Goal: Transaction & Acquisition: Purchase product/service

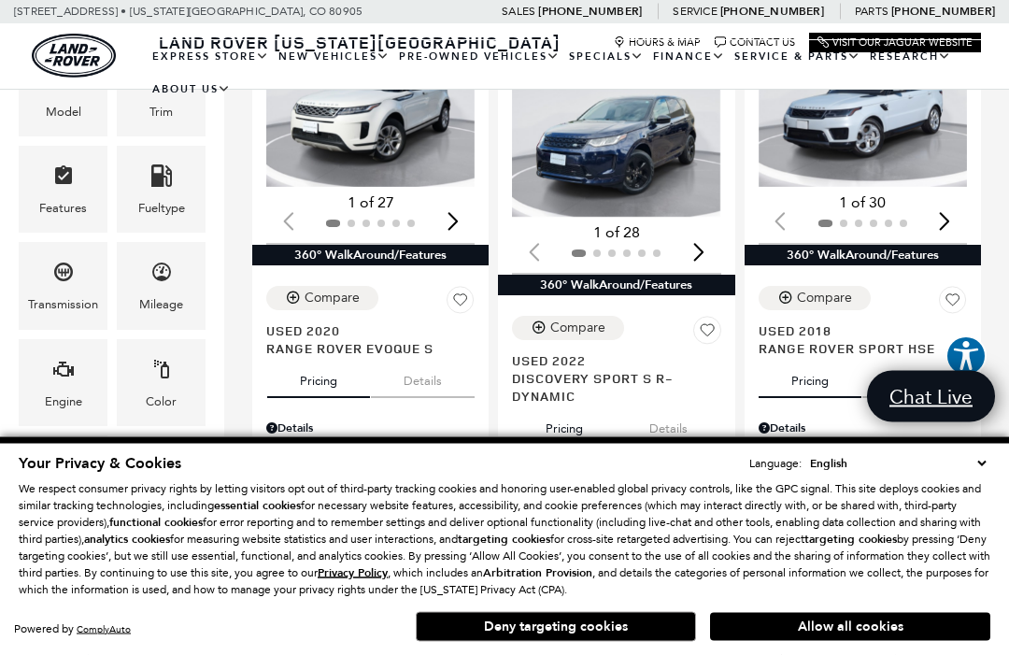
scroll to position [420, 0]
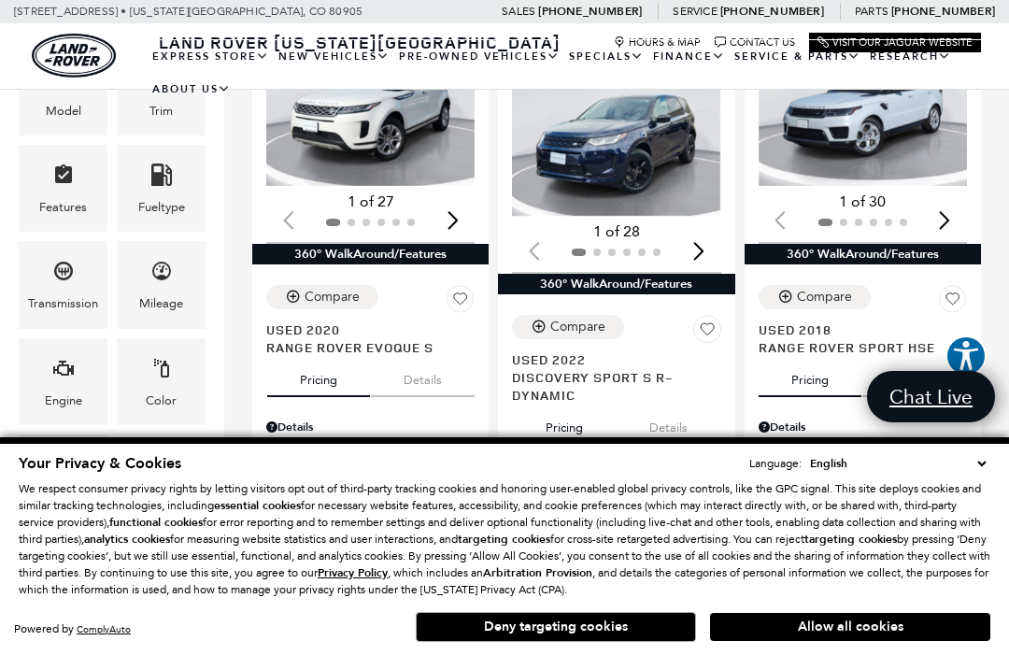
click at [332, 302] on div "Compare" at bounding box center [332, 297] width 55 height 17
click at [846, 289] on div "Compare" at bounding box center [824, 297] width 55 height 17
click at [865, 641] on button "Allow all cookies" at bounding box center [850, 627] width 280 height 28
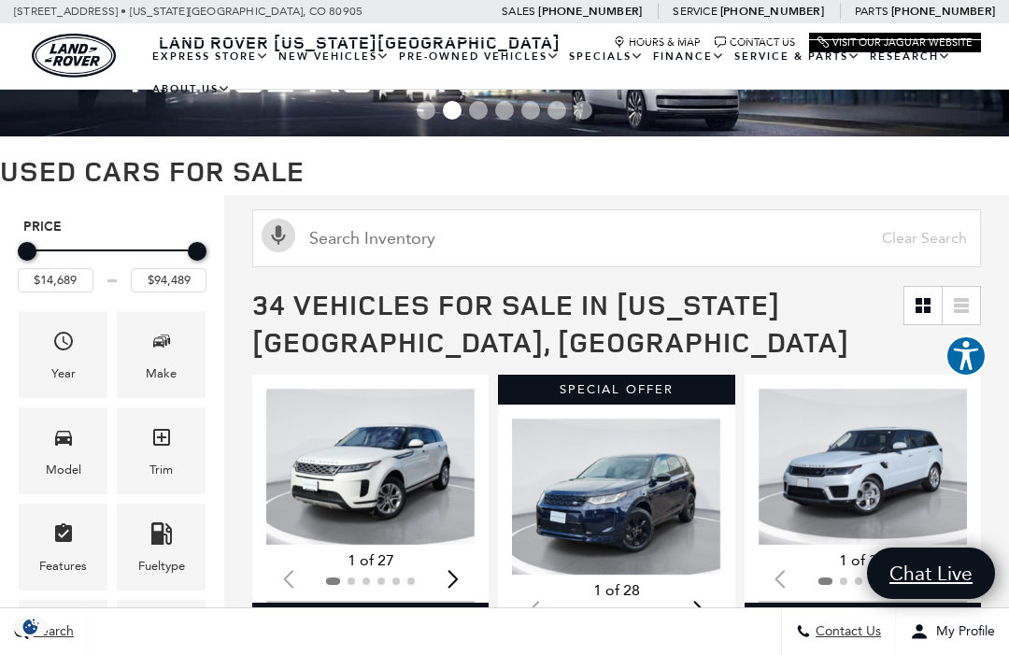
scroll to position [0, 0]
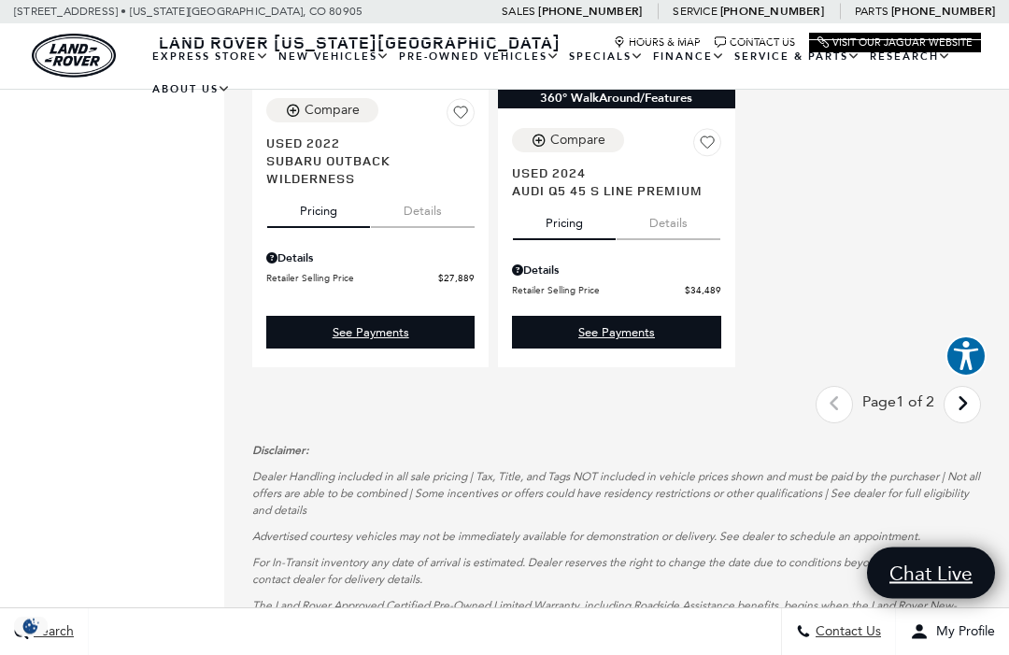
click at [969, 422] on link "Next - Page" at bounding box center [963, 406] width 40 height 33
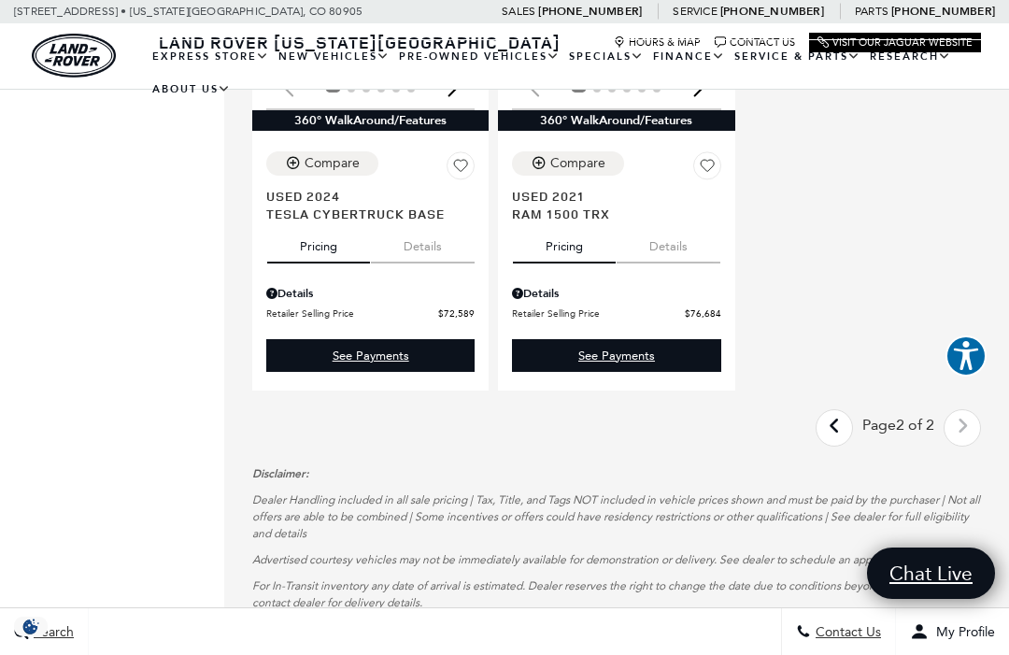
scroll to position [2763, 0]
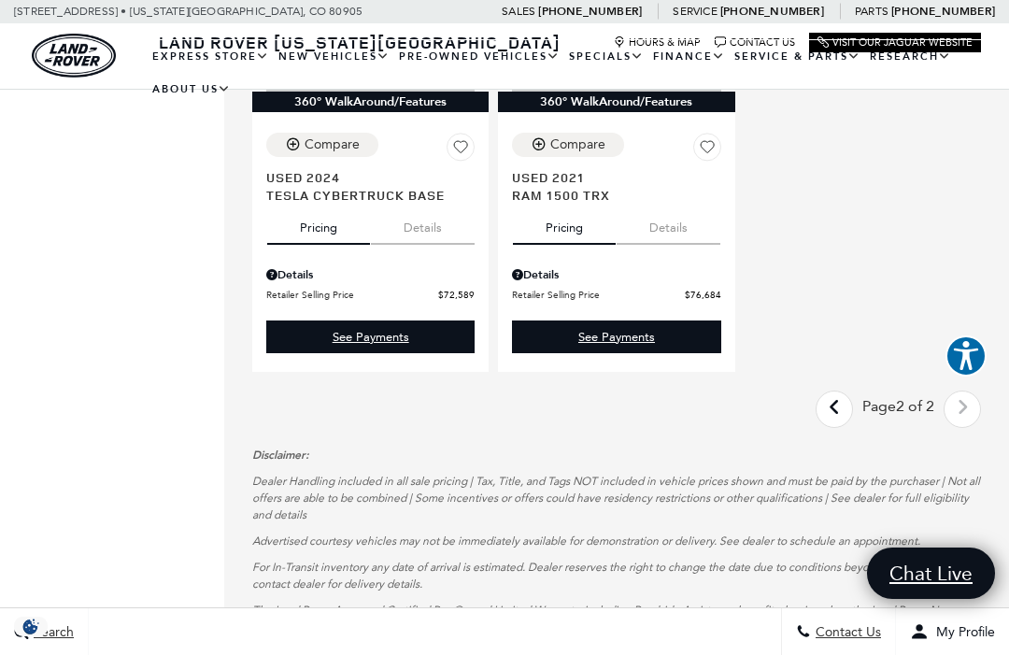
click at [839, 425] on link "Last - Page" at bounding box center [835, 408] width 40 height 33
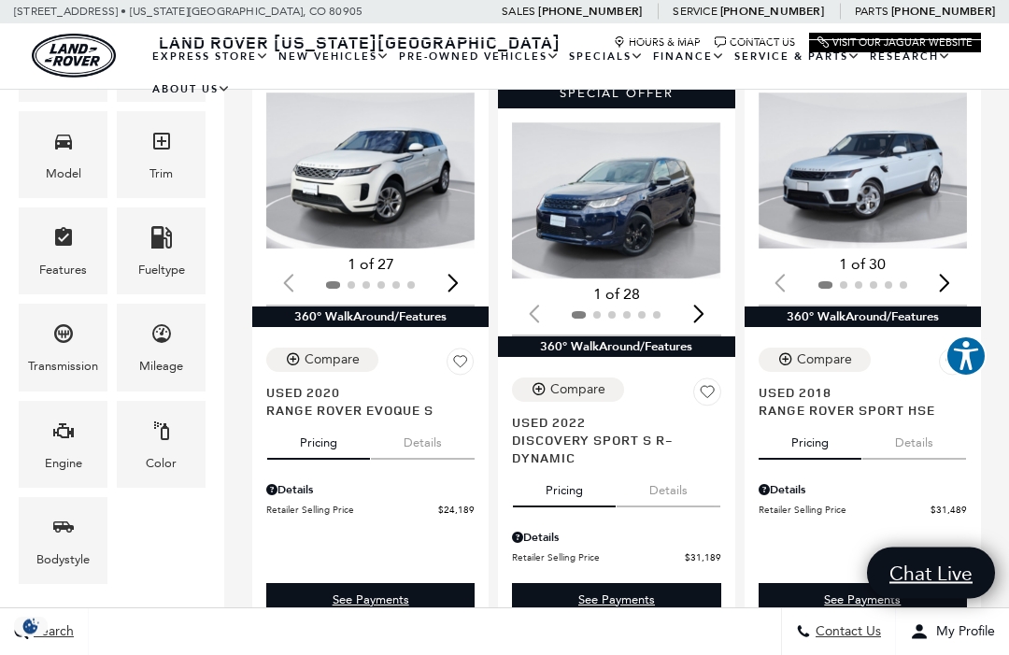
scroll to position [358, 0]
click at [843, 601] on link "See Payments" at bounding box center [863, 599] width 208 height 33
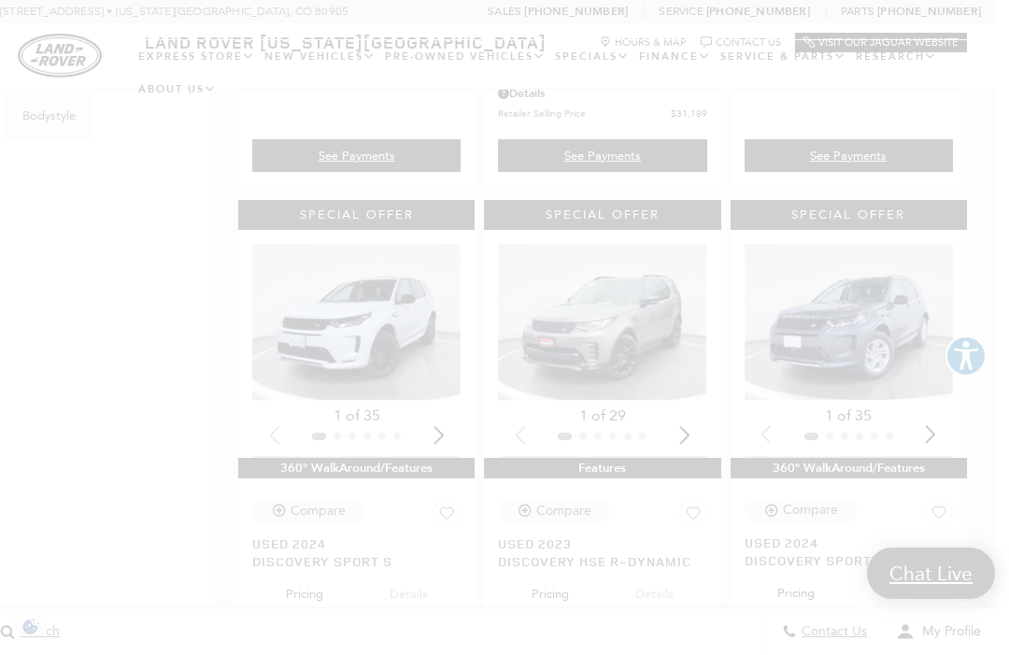
scroll to position [802, 0]
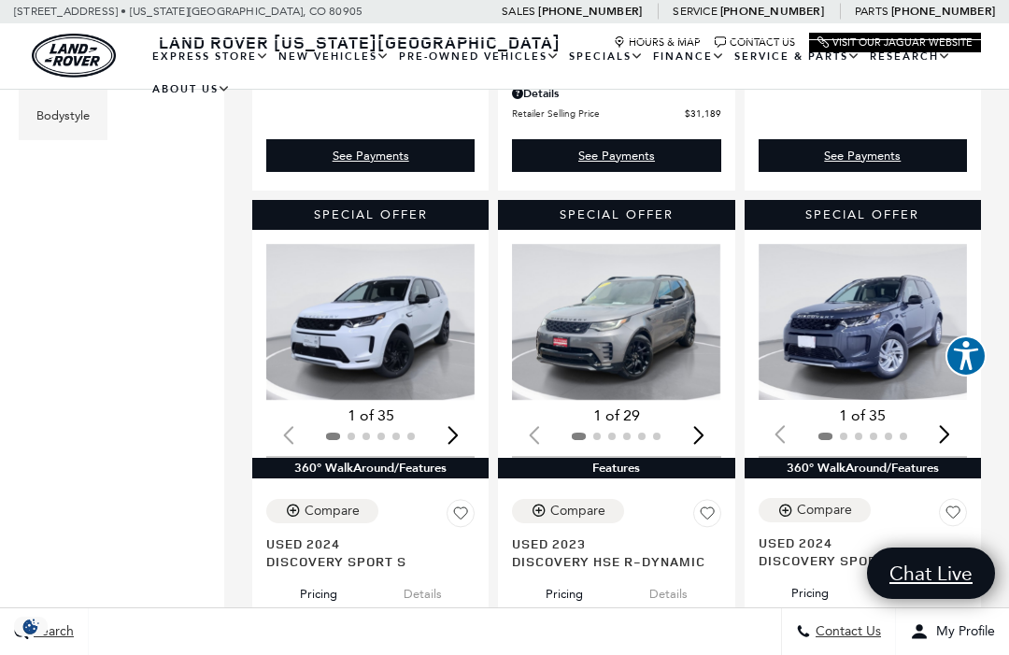
click at [462, 519] on icon at bounding box center [460, 512] width 13 height 11
click at [952, 515] on icon at bounding box center [952, 511] width 13 height 11
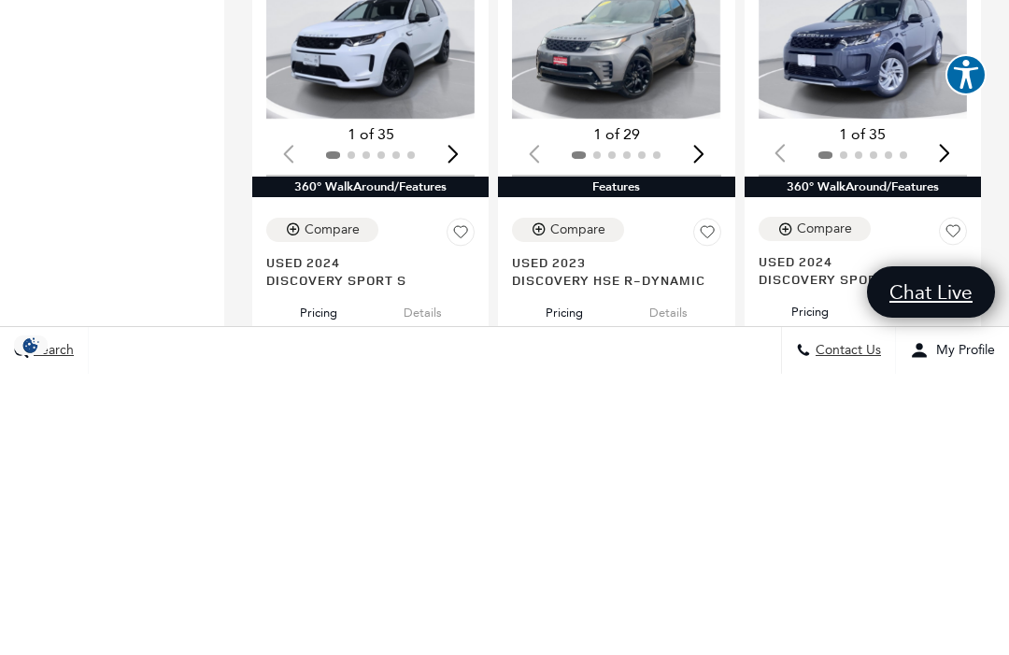
scroll to position [1083, 0]
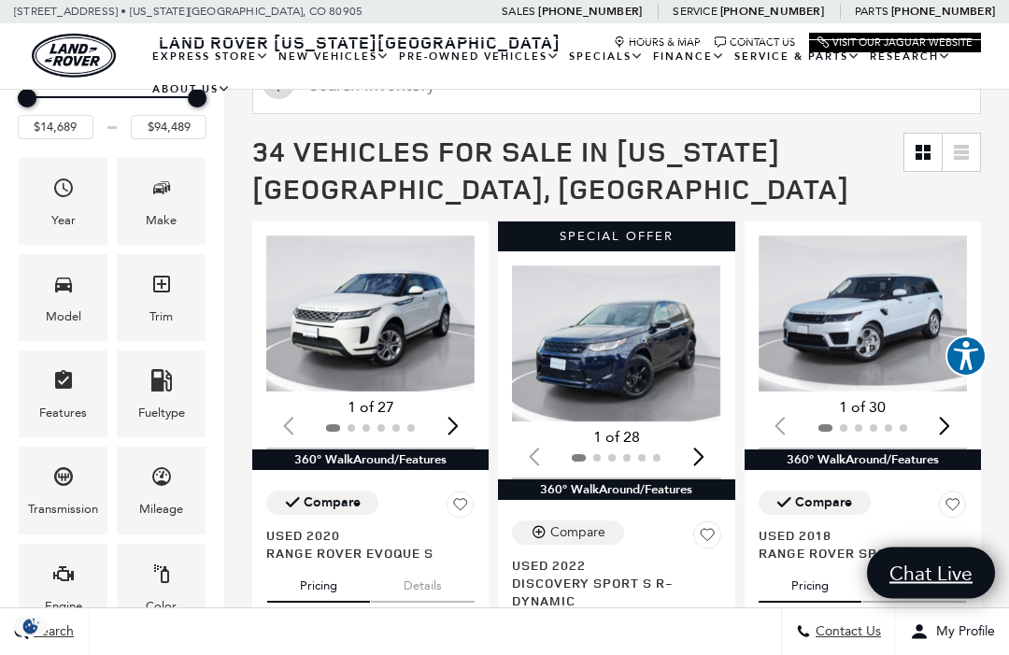
scroll to position [215, 0]
click at [898, 320] on img "1 / 2" at bounding box center [863, 313] width 208 height 156
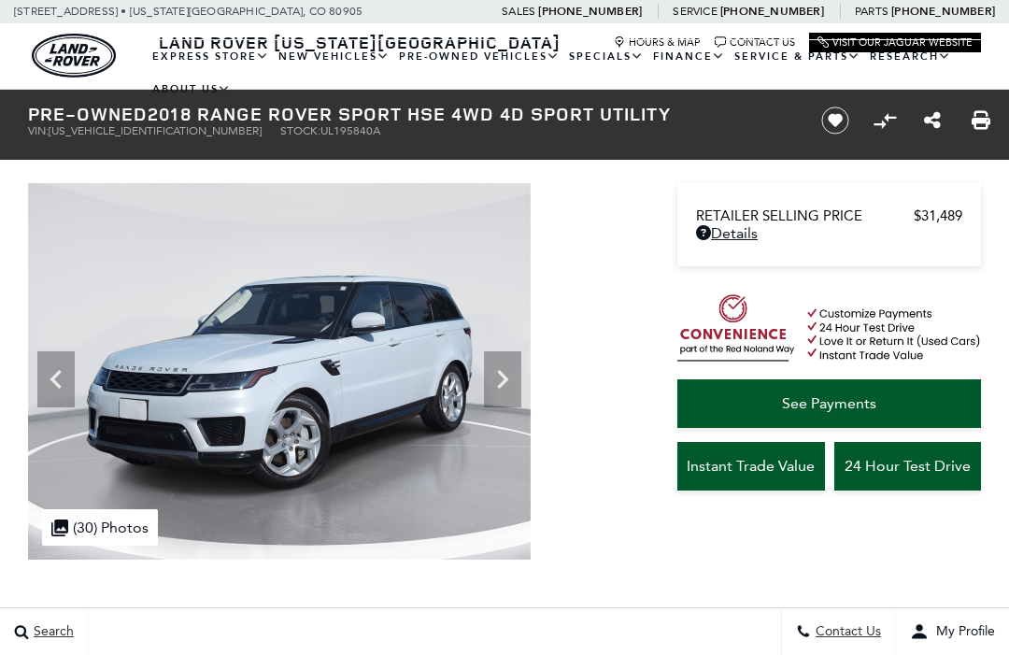
click at [500, 390] on icon at bounding box center [502, 379] width 37 height 37
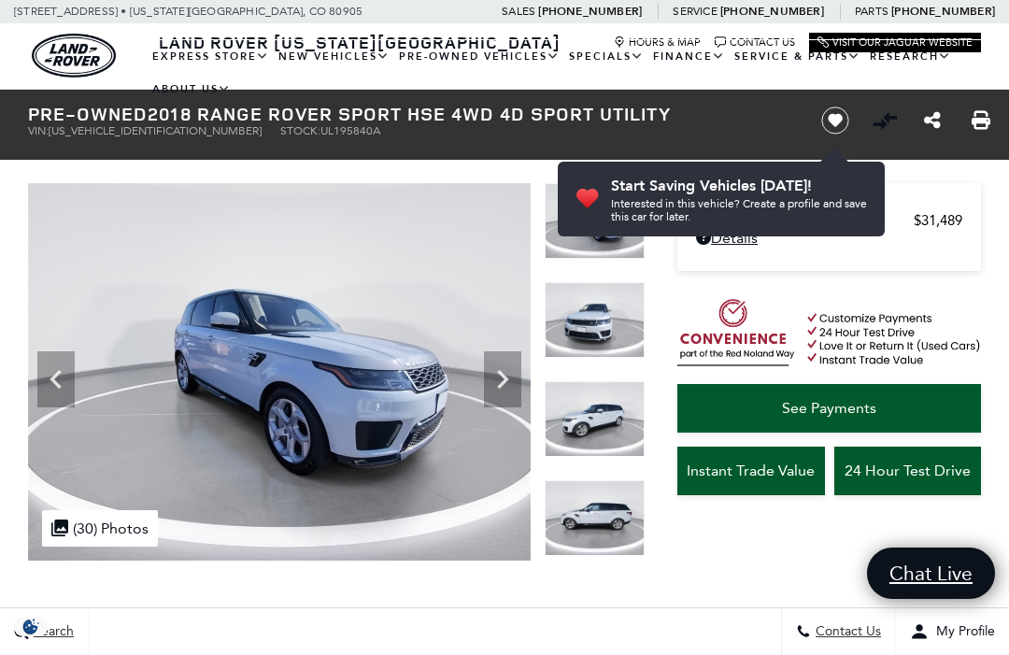
click at [515, 368] on icon "Next" at bounding box center [502, 379] width 37 height 37
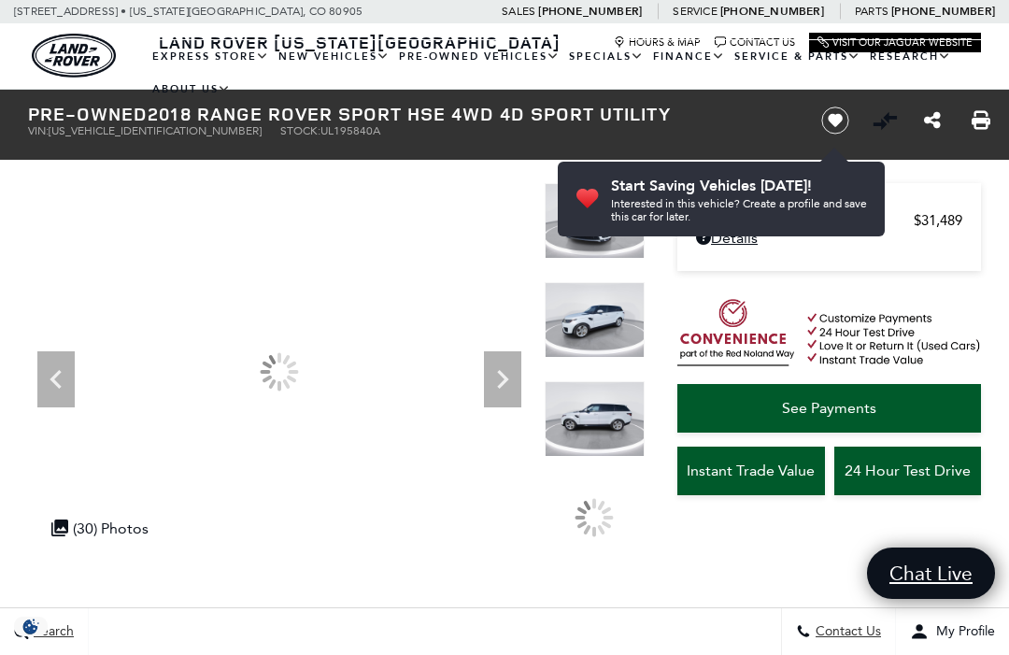
click at [508, 377] on icon "Next" at bounding box center [502, 379] width 37 height 37
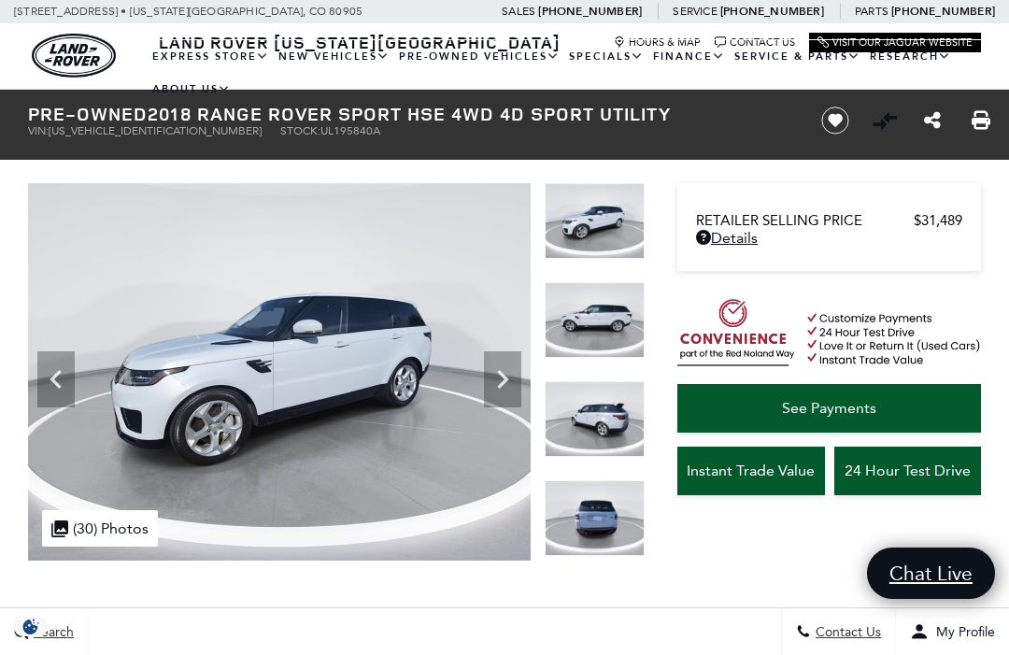
click at [510, 373] on icon "Next" at bounding box center [502, 379] width 37 height 37
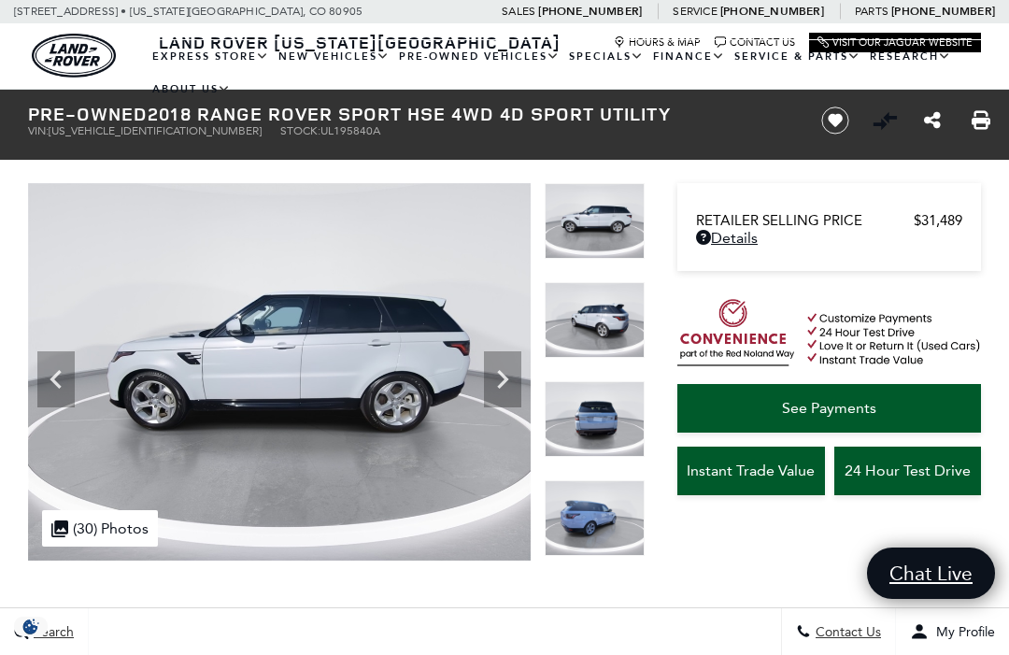
click at [507, 377] on icon "Next" at bounding box center [502, 379] width 37 height 37
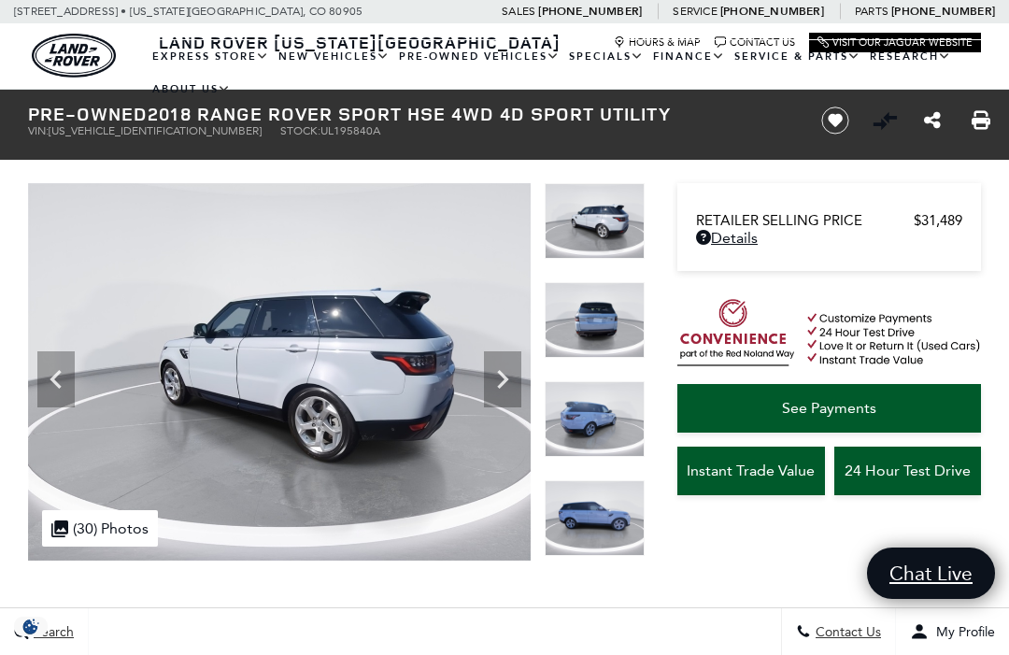
click at [520, 379] on icon "Next" at bounding box center [502, 379] width 37 height 37
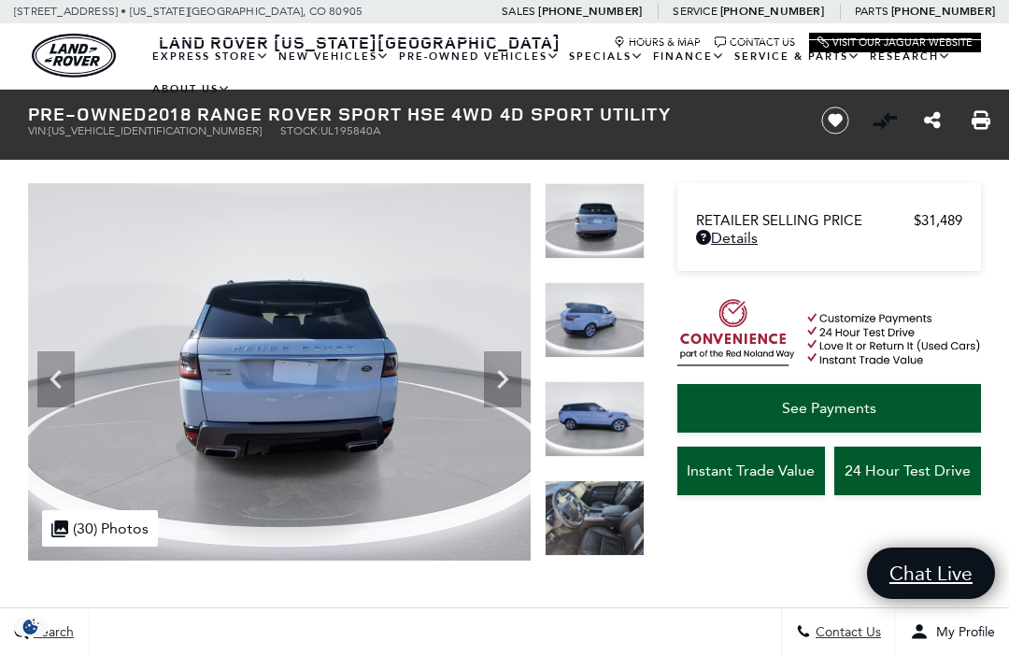
click at [513, 375] on icon "Next" at bounding box center [502, 379] width 37 height 37
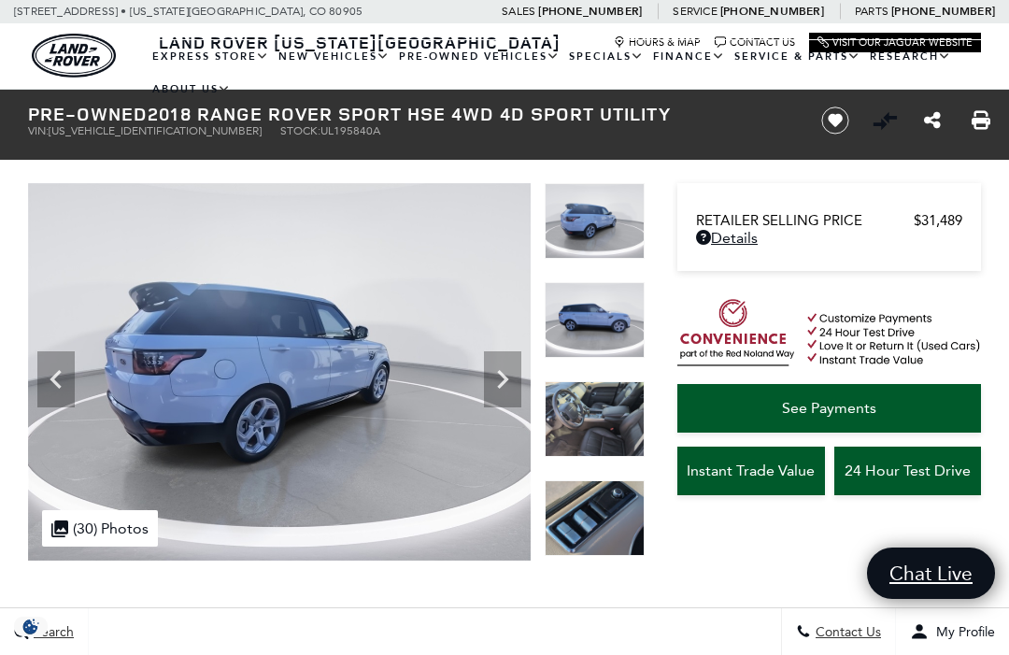
click at [513, 376] on icon "Next" at bounding box center [502, 379] width 37 height 37
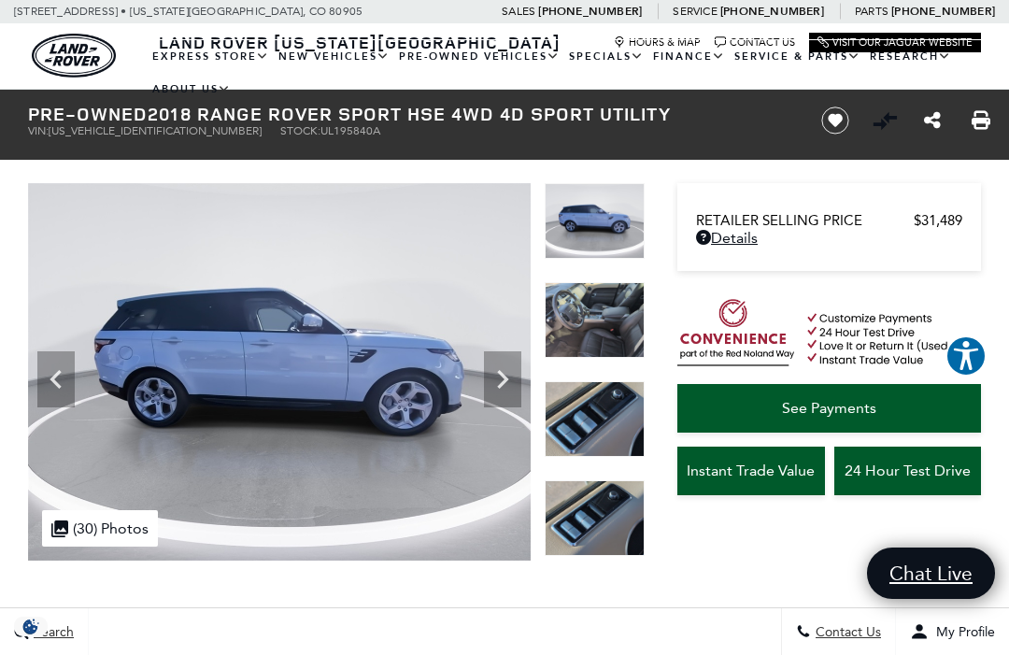
click at [507, 377] on icon "Next" at bounding box center [502, 379] width 37 height 37
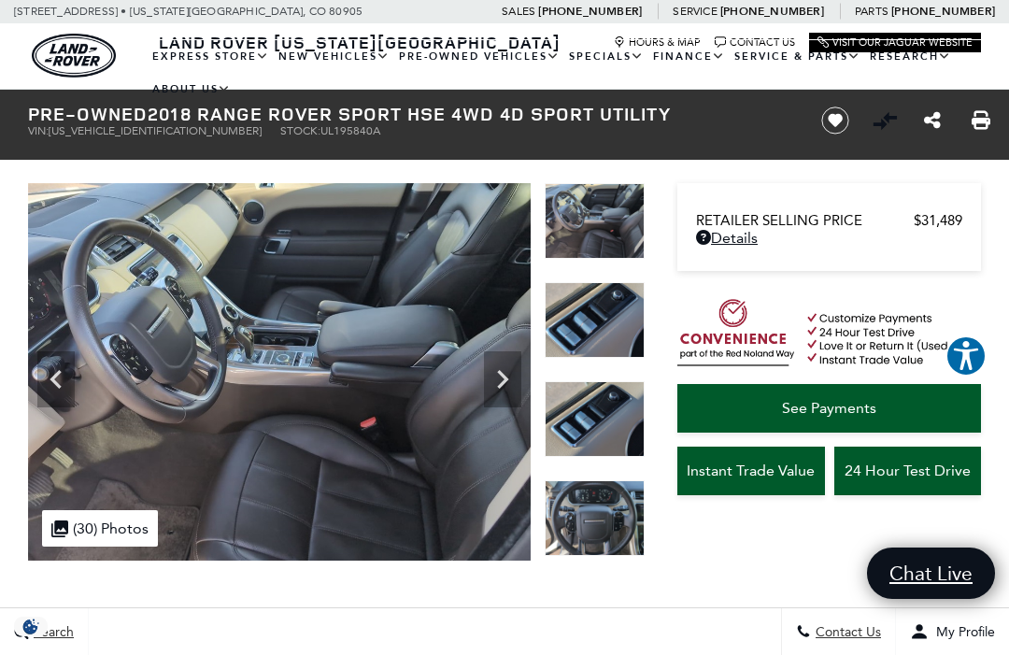
click at [510, 371] on icon "Next" at bounding box center [502, 379] width 37 height 37
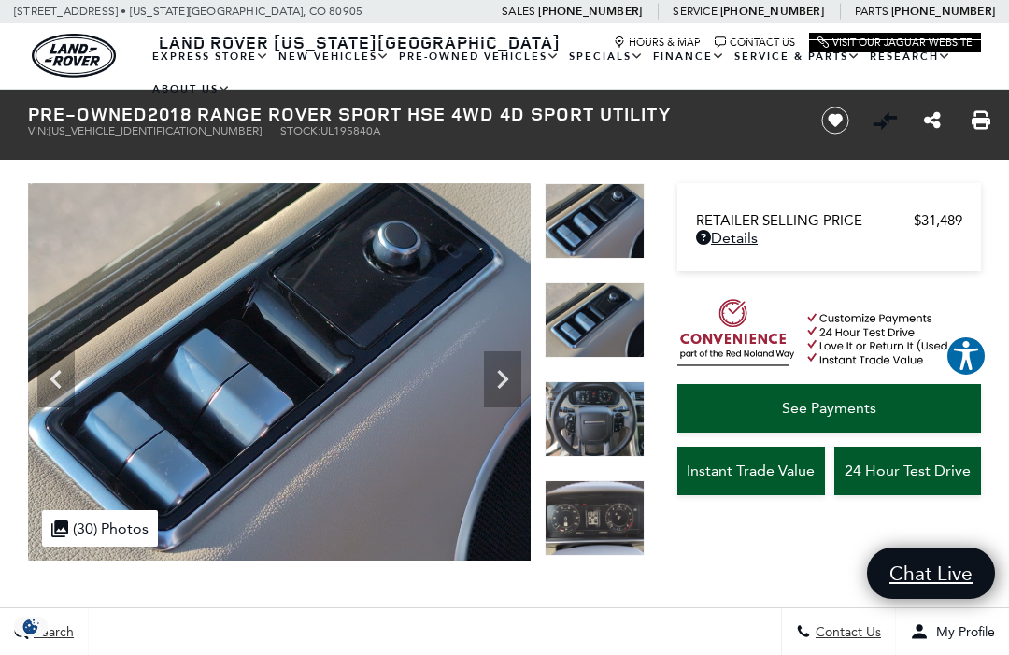
click at [507, 377] on icon "Next" at bounding box center [502, 379] width 37 height 37
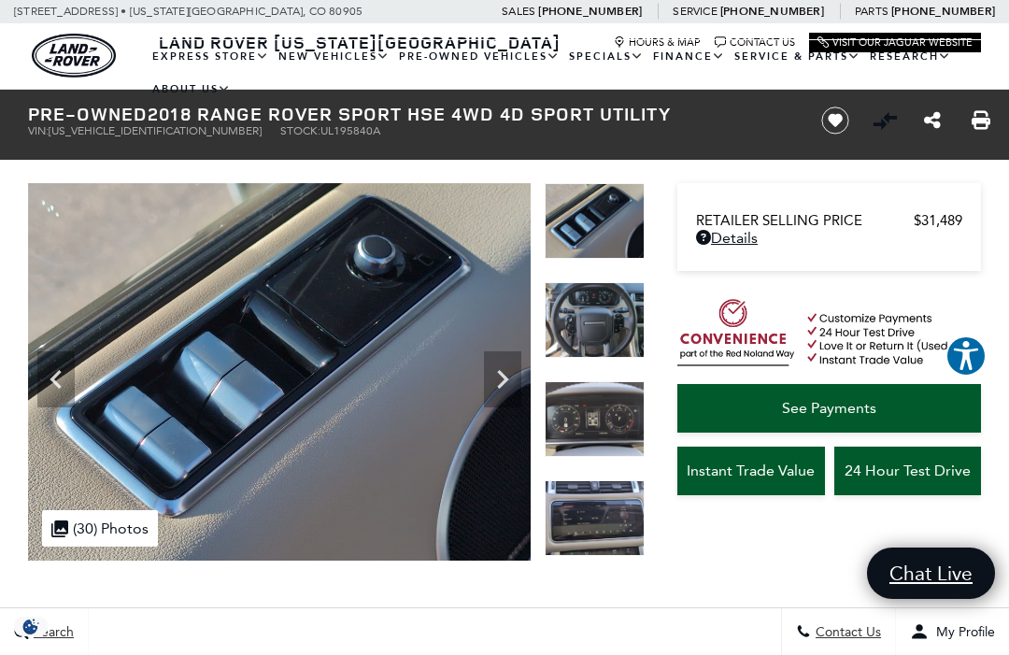
click at [514, 369] on icon "Next" at bounding box center [502, 379] width 37 height 37
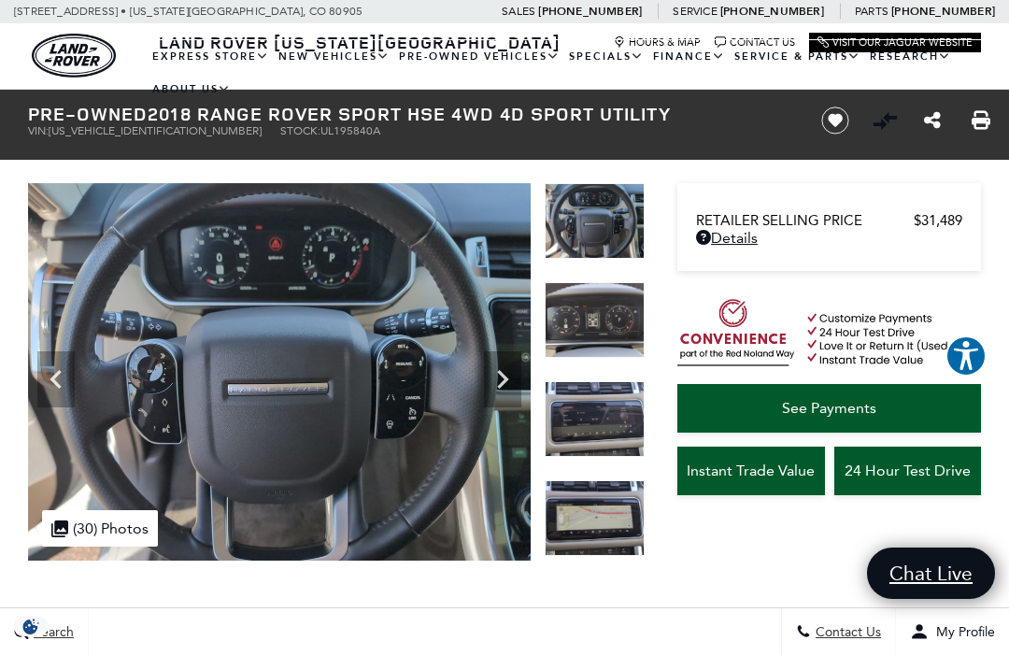
click at [505, 377] on icon "Next" at bounding box center [502, 379] width 11 height 19
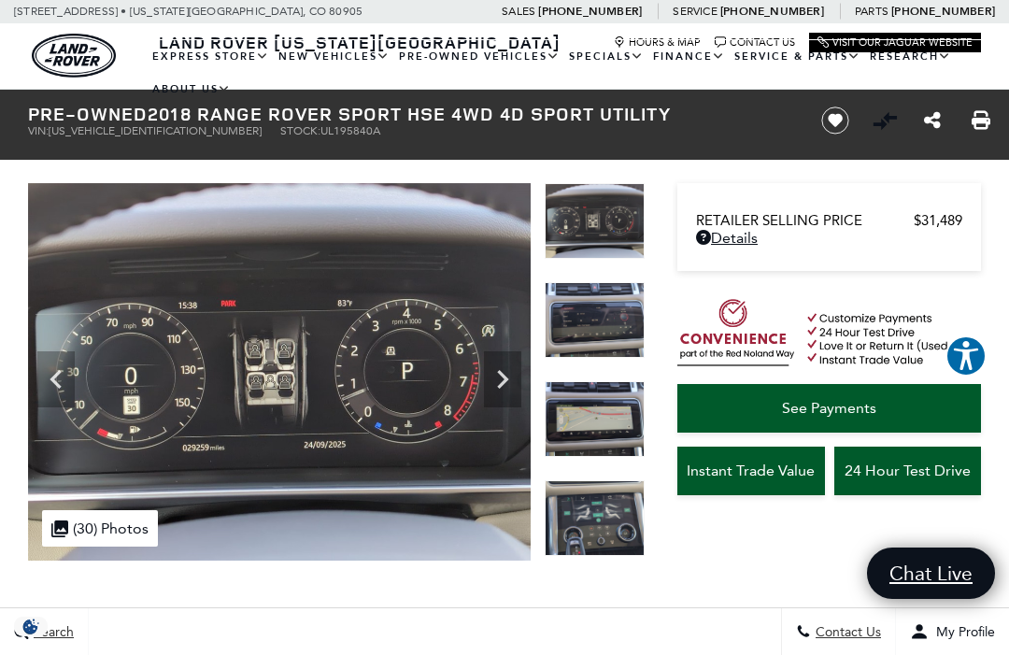
click at [507, 375] on icon "Next" at bounding box center [502, 379] width 37 height 37
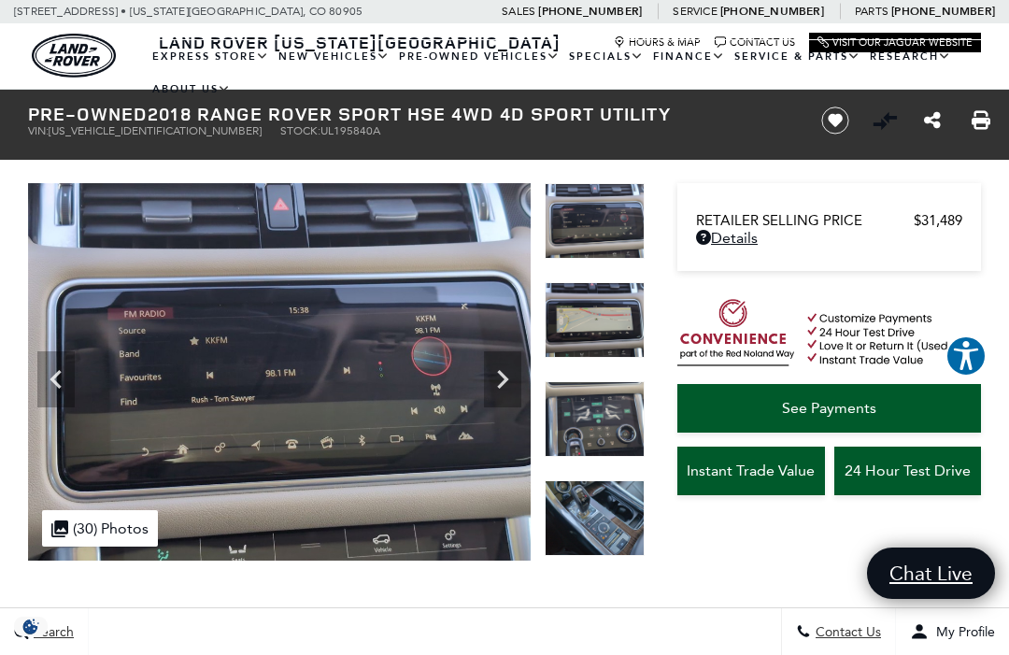
click at [508, 390] on icon "Next" at bounding box center [502, 379] width 37 height 37
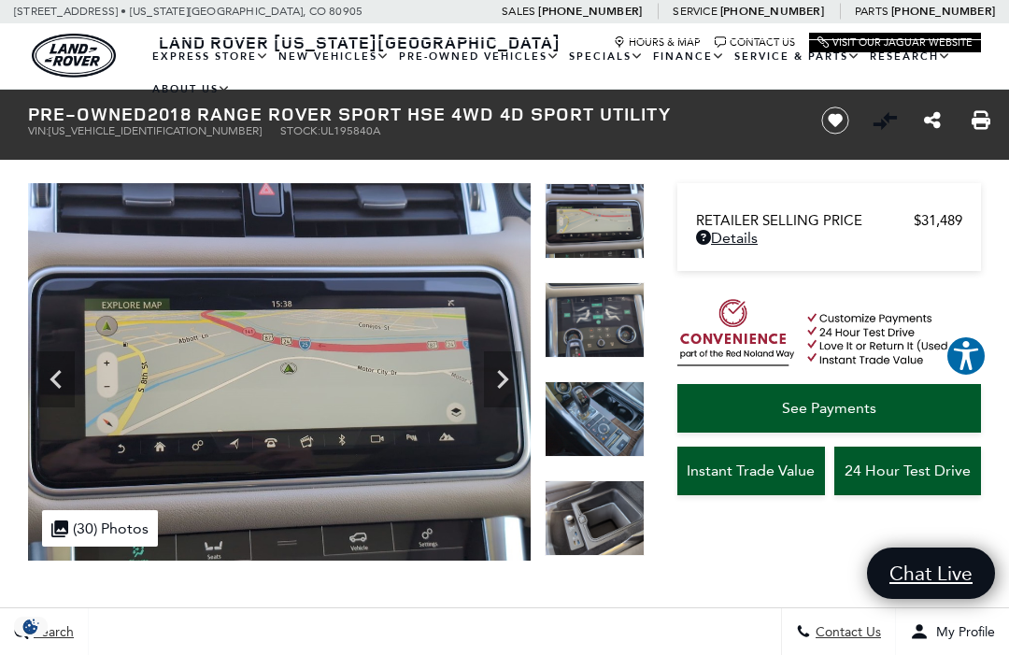
click at [504, 390] on icon "Next" at bounding box center [502, 379] width 37 height 37
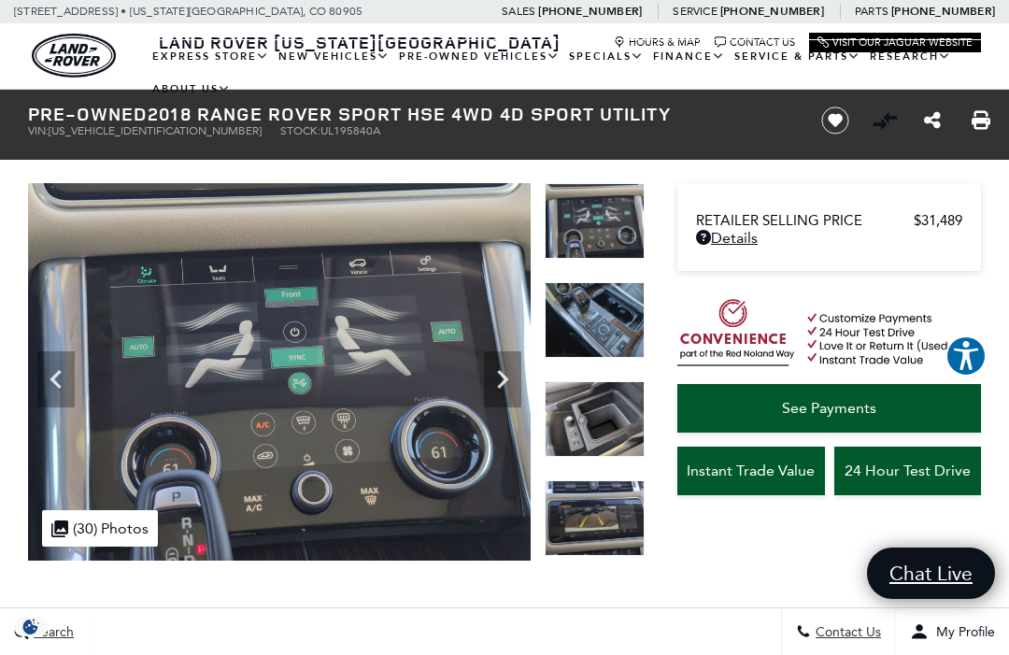
click at [498, 387] on icon "Next" at bounding box center [502, 379] width 11 height 19
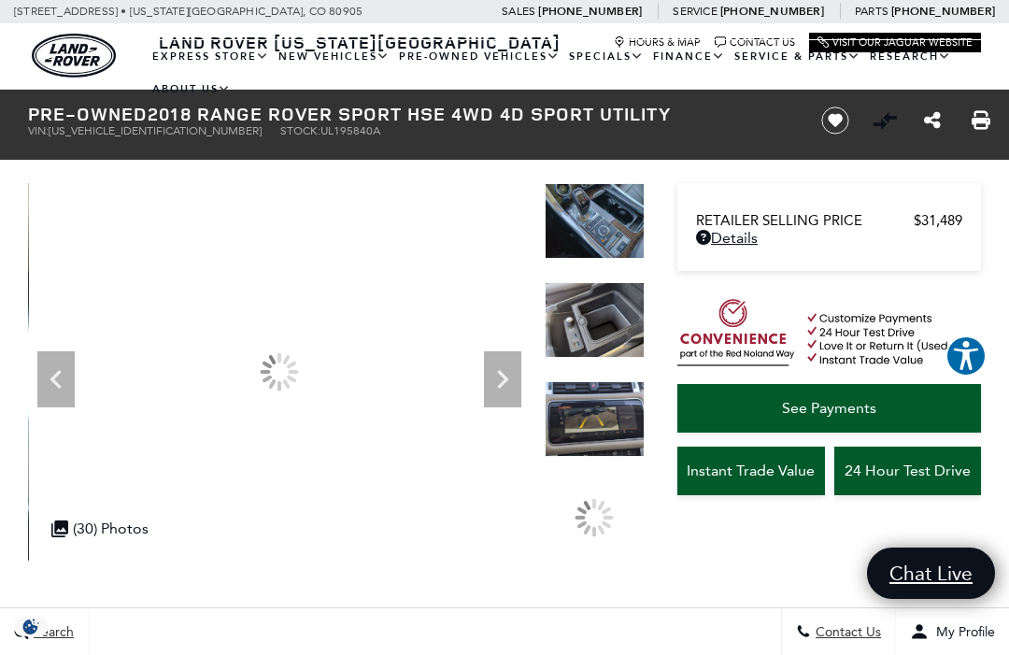
click at [498, 386] on icon "Next" at bounding box center [502, 379] width 11 height 19
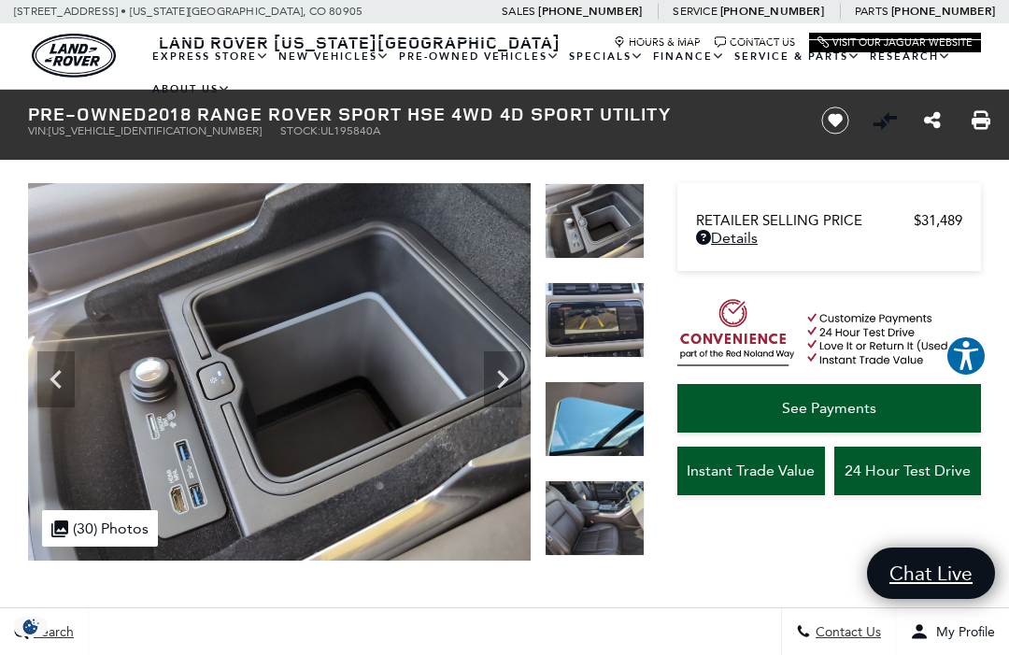
click at [508, 384] on icon "Next" at bounding box center [502, 379] width 37 height 37
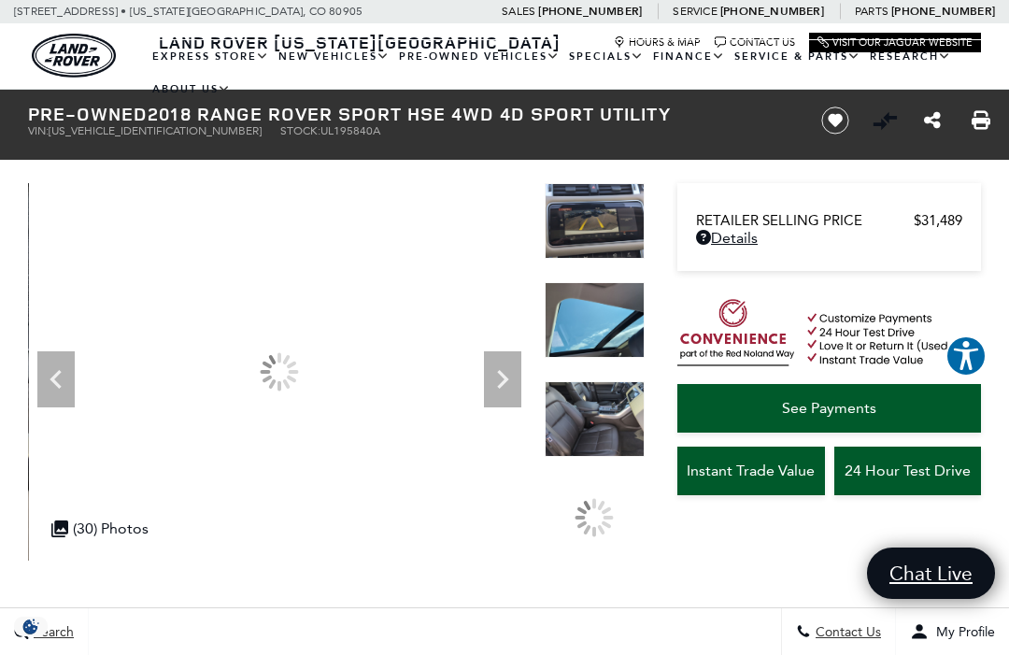
click at [507, 383] on icon "Next" at bounding box center [502, 379] width 37 height 37
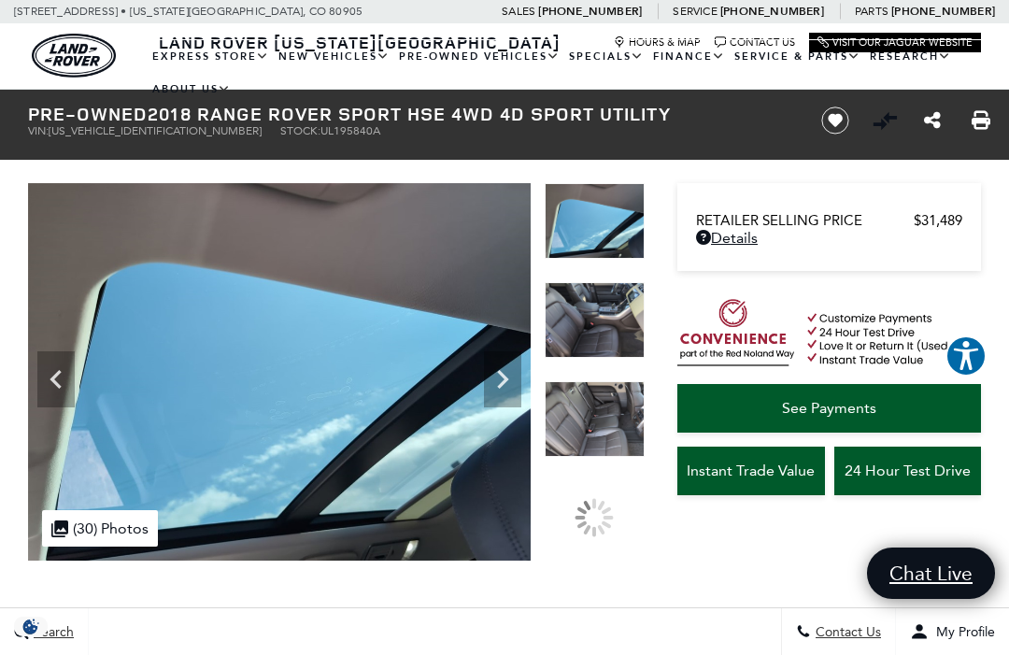
click at [505, 388] on icon "Next" at bounding box center [502, 379] width 37 height 37
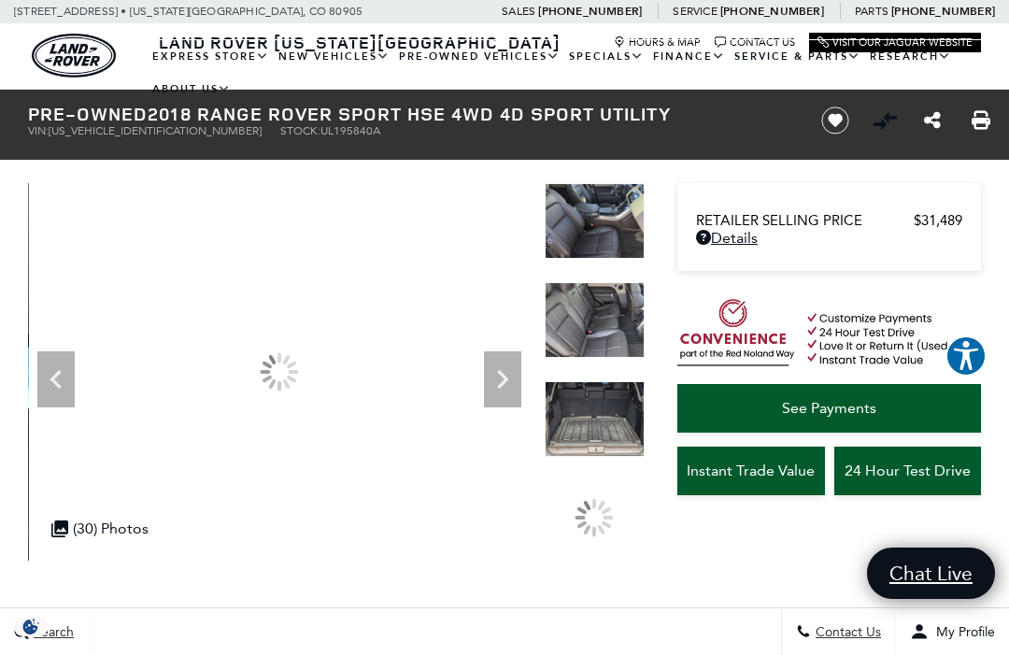
click at [510, 389] on icon "Next" at bounding box center [502, 379] width 37 height 37
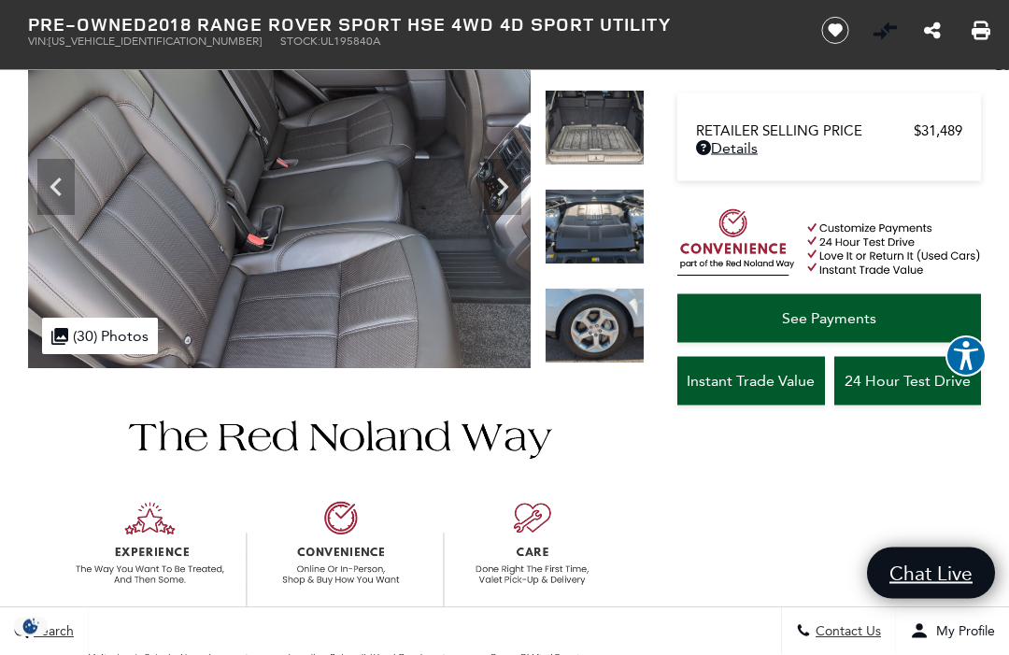
scroll to position [177, 0]
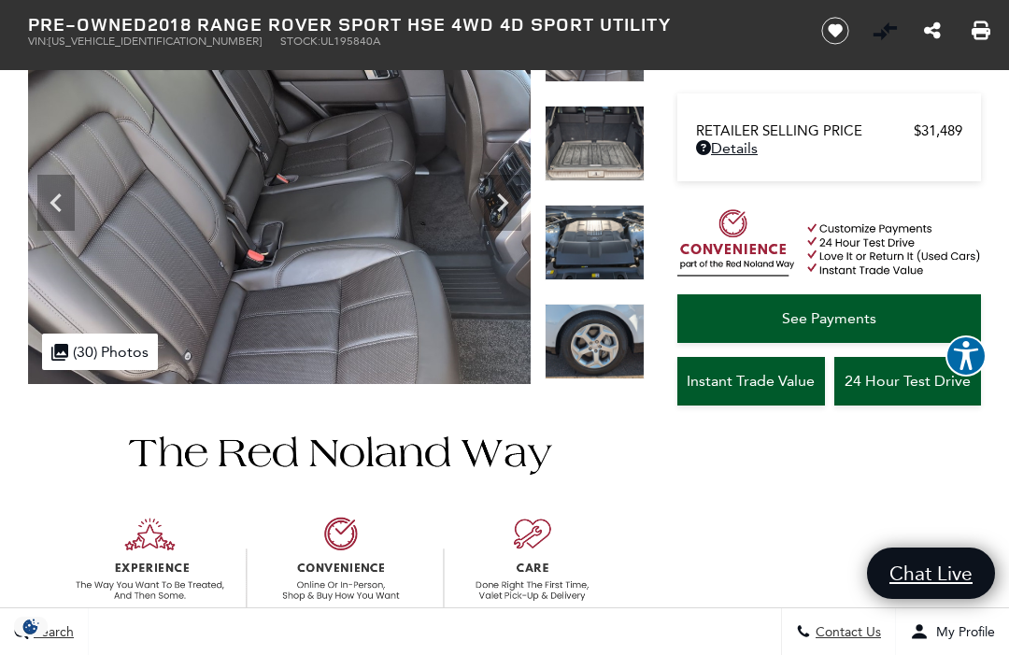
click at [774, 382] on span "Instant Trade Value" at bounding box center [751, 381] width 128 height 18
